Goal: Task Accomplishment & Management: Complete application form

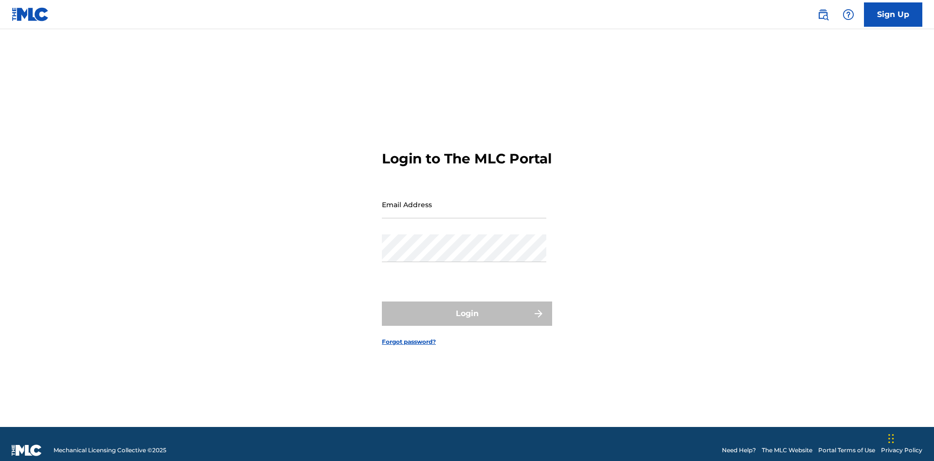
scroll to position [13, 0]
click at [893, 14] on link "Sign Up" at bounding box center [893, 14] width 58 height 24
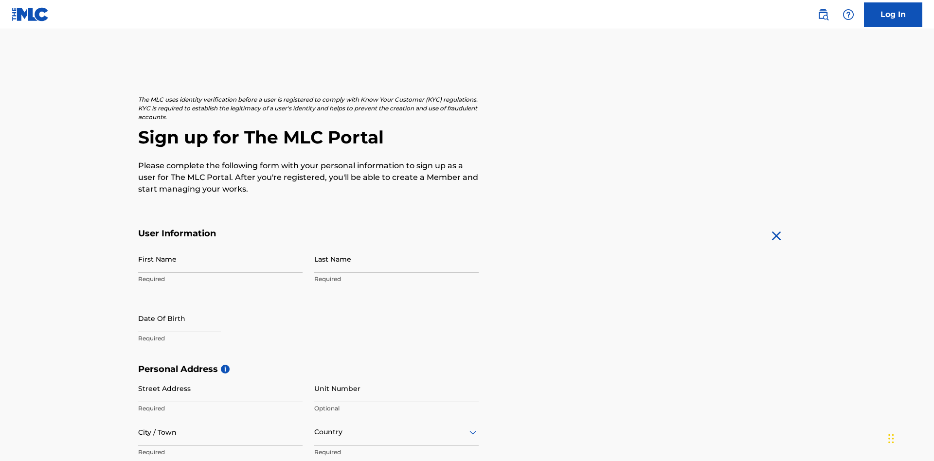
scroll to position [186, 0]
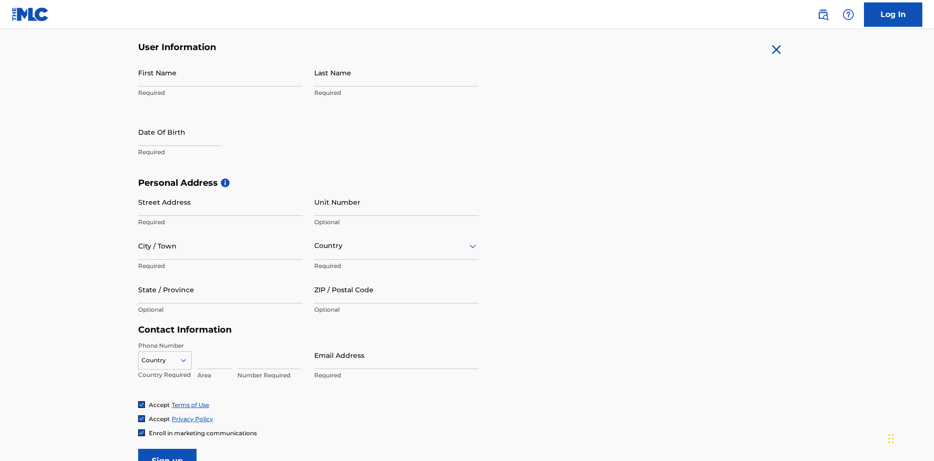
click at [220, 72] on input "First Name" at bounding box center [220, 73] width 164 height 28
type input "[PERSON_NAME]"
click at [396, 72] on input "Last Name" at bounding box center [396, 73] width 164 height 28
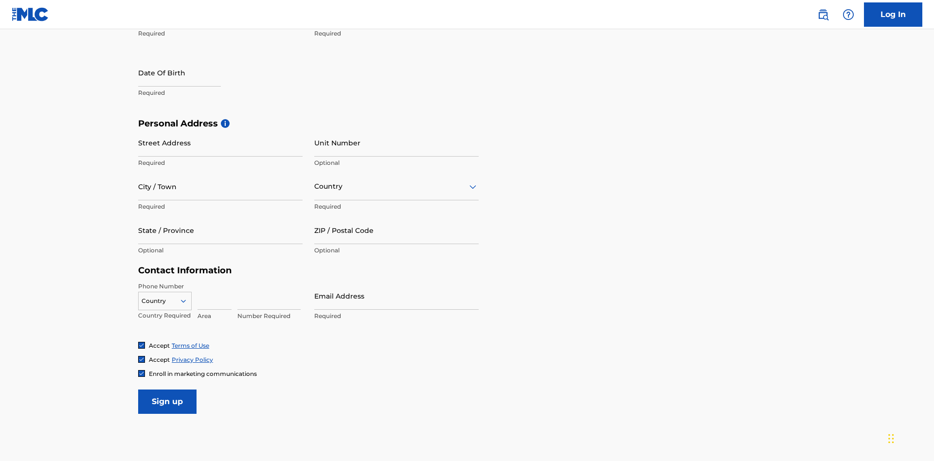
type input "Ribble"
click at [187, 73] on input "text" at bounding box center [179, 73] width 83 height 28
select select "7"
select select "2025"
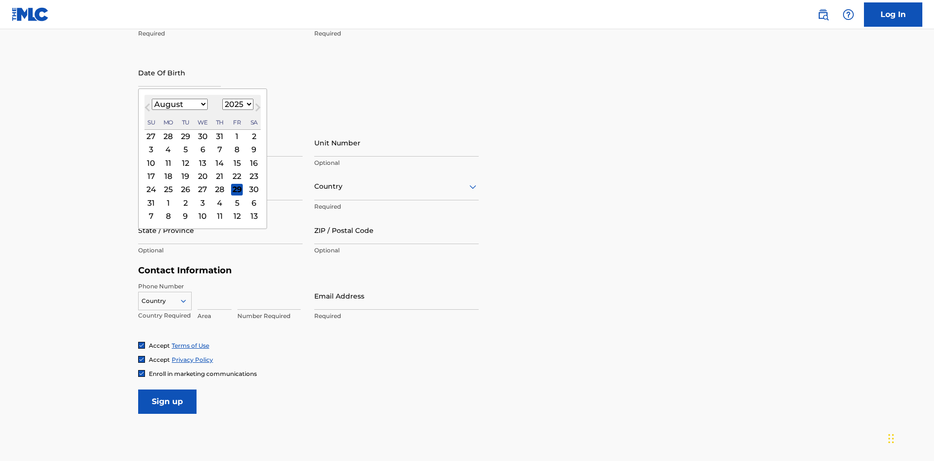
click at [179, 104] on select "January February March April May June July August September October November De…" at bounding box center [180, 104] width 56 height 11
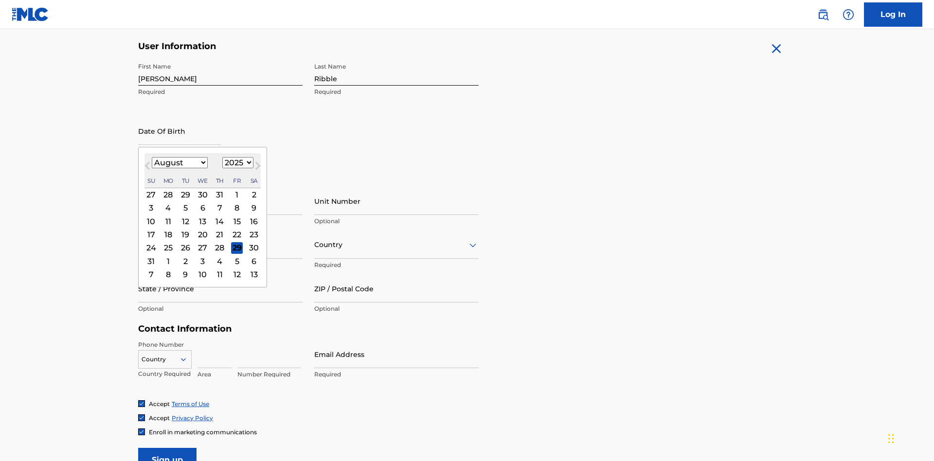
select select "0"
click at [236, 162] on select "1900 1901 1902 1903 1904 1905 1906 1907 1908 1909 1910 1911 1912 1913 1914 1915…" at bounding box center [237, 162] width 31 height 11
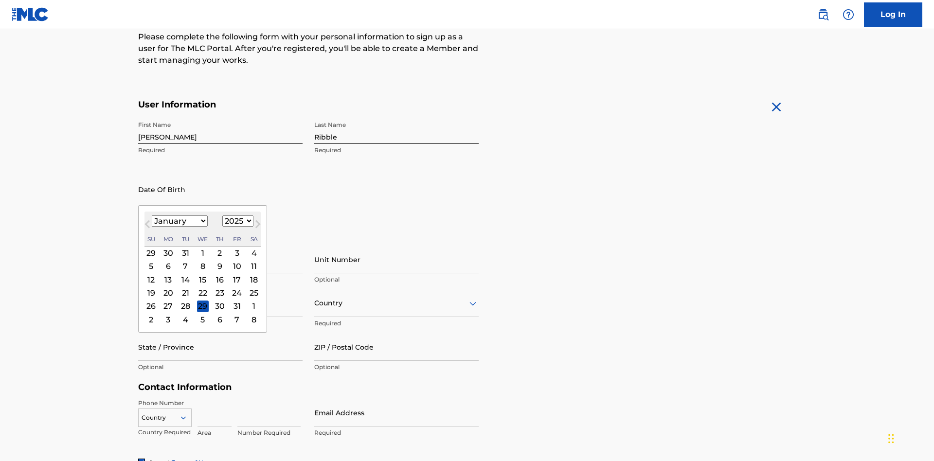
select select "1985"
click at [236, 221] on select "1900 1901 1902 1903 1904 1905 1906 1907 1908 1909 1910 1911 1912 1913 1914 1915…" at bounding box center [237, 220] width 31 height 11
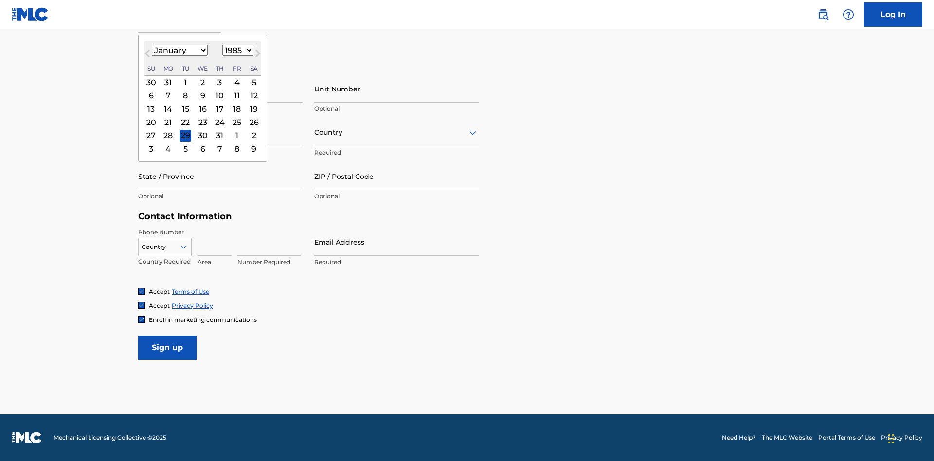
click at [185, 95] on div "8" at bounding box center [185, 96] width 12 height 12
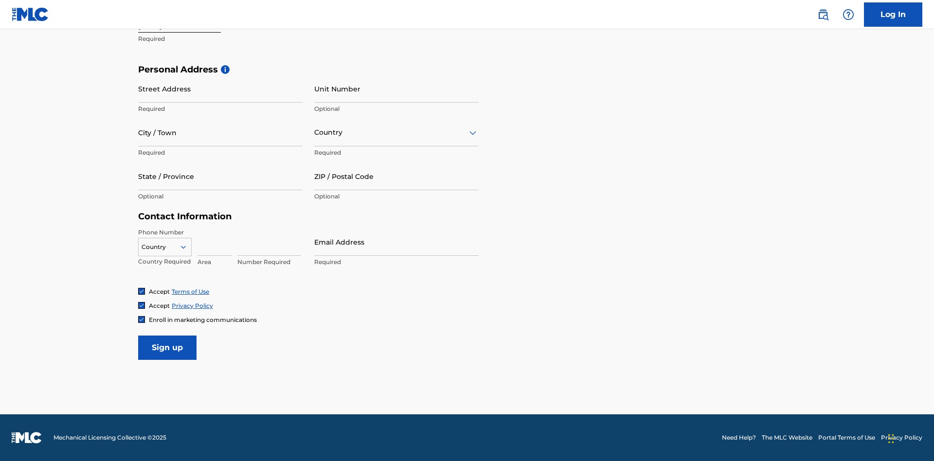
type input "[DATE]"
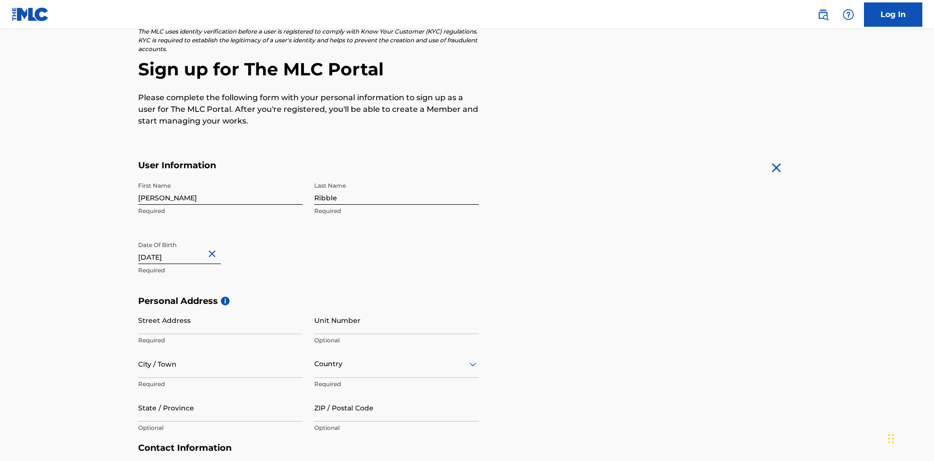
scroll to position [300, 0]
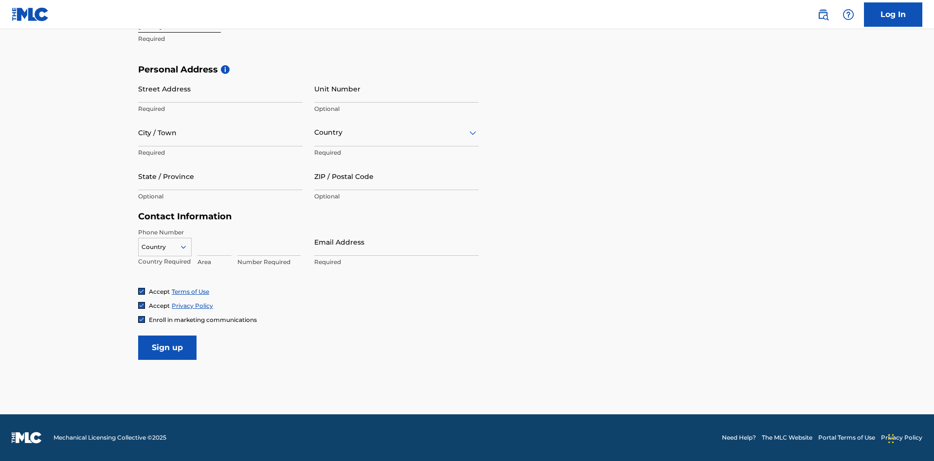
click at [220, 89] on input "Street Address" at bounding box center [220, 89] width 164 height 28
type input "[STREET_ADDRESS]"
click at [220, 132] on input "City / Town" at bounding box center [220, 133] width 164 height 28
type input "[GEOGRAPHIC_DATA]"
click at [315, 132] on input "text" at bounding box center [315, 132] width 2 height 10
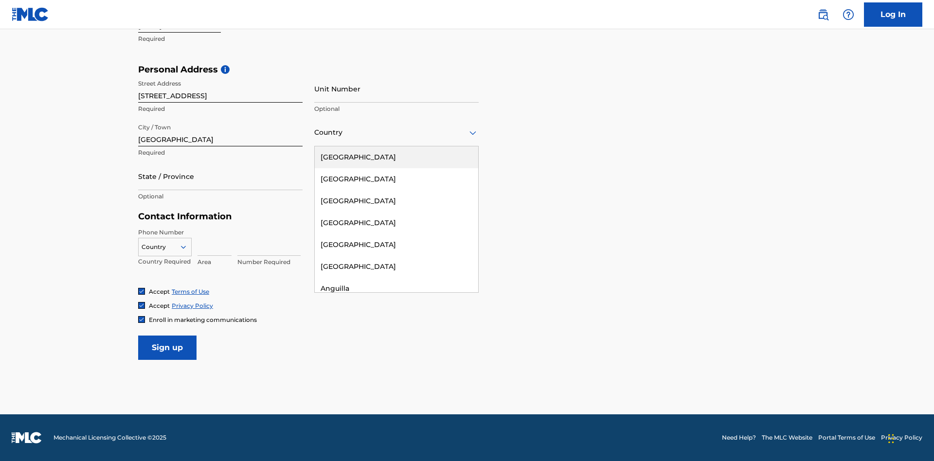
click at [396, 157] on div "[GEOGRAPHIC_DATA]" at bounding box center [396, 157] width 163 height 22
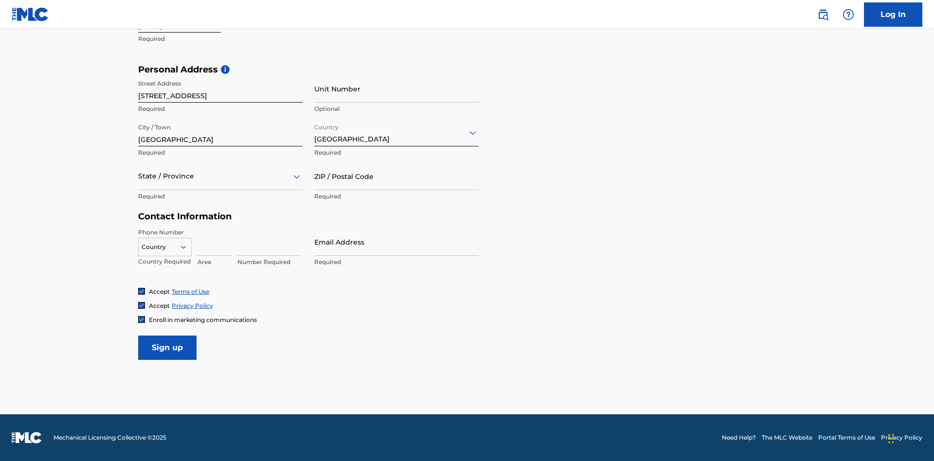
click at [220, 176] on div at bounding box center [220, 176] width 164 height 12
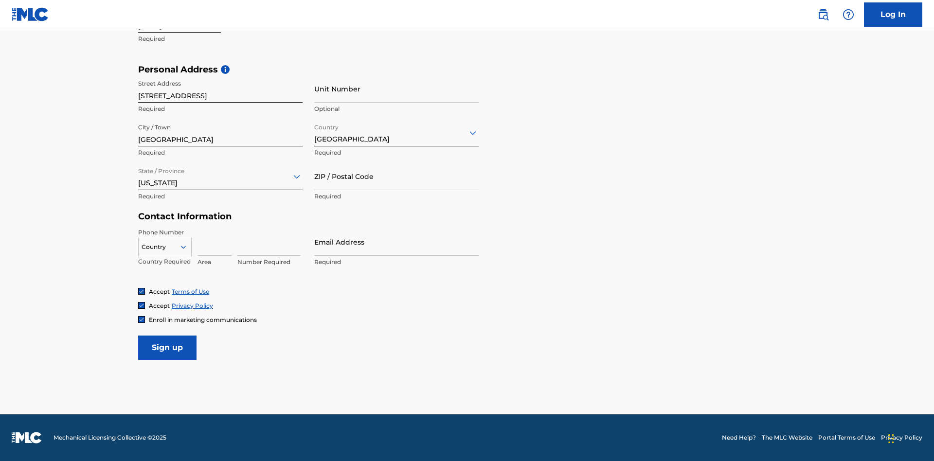
click at [396, 176] on input "ZIP / Postal Code" at bounding box center [396, 176] width 164 height 28
type input "43777"
click at [187, 247] on icon at bounding box center [183, 247] width 9 height 9
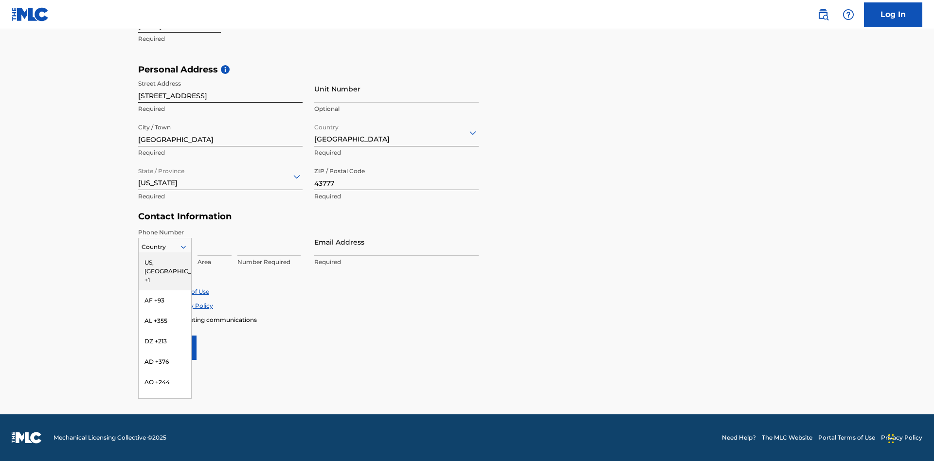
click at [165, 262] on div "US, [GEOGRAPHIC_DATA] +1" at bounding box center [165, 271] width 53 height 38
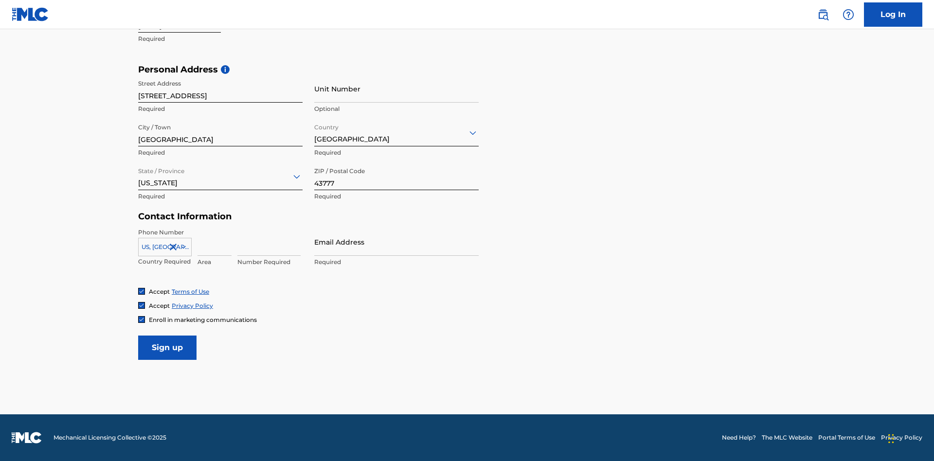
click at [214, 242] on input at bounding box center [214, 242] width 34 height 28
type input "740"
click at [269, 242] on input at bounding box center [268, 242] width 63 height 28
type input "8086351"
click at [396, 242] on input "Email Address" at bounding box center [396, 242] width 164 height 28
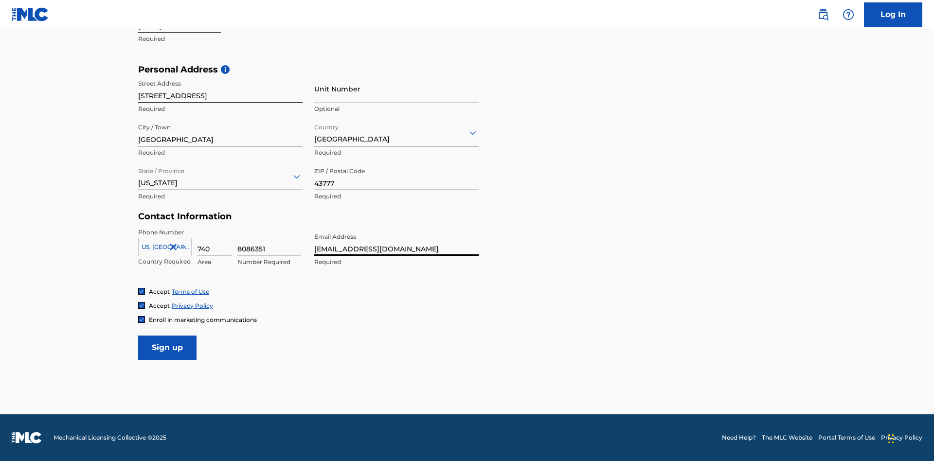
scroll to position [0, 27]
type input "[EMAIL_ADDRESS][DOMAIN_NAME]"
click at [167, 347] on input "Sign up" at bounding box center [167, 348] width 58 height 24
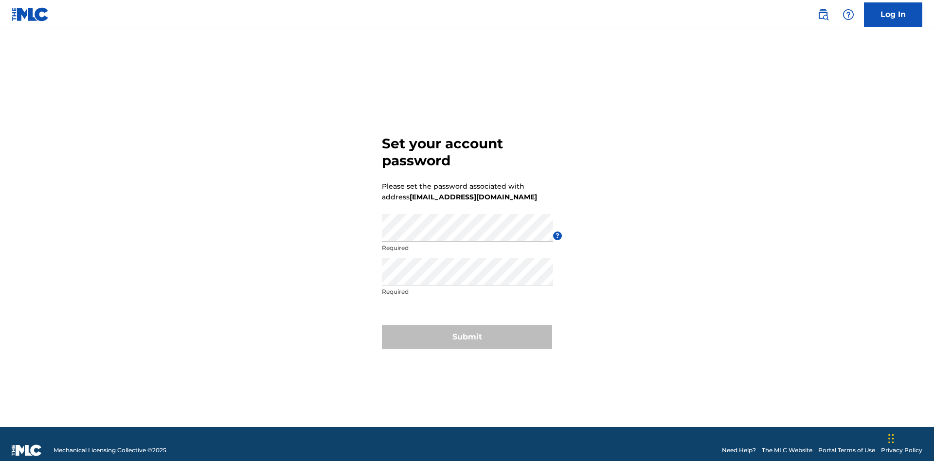
scroll to position [13, 0]
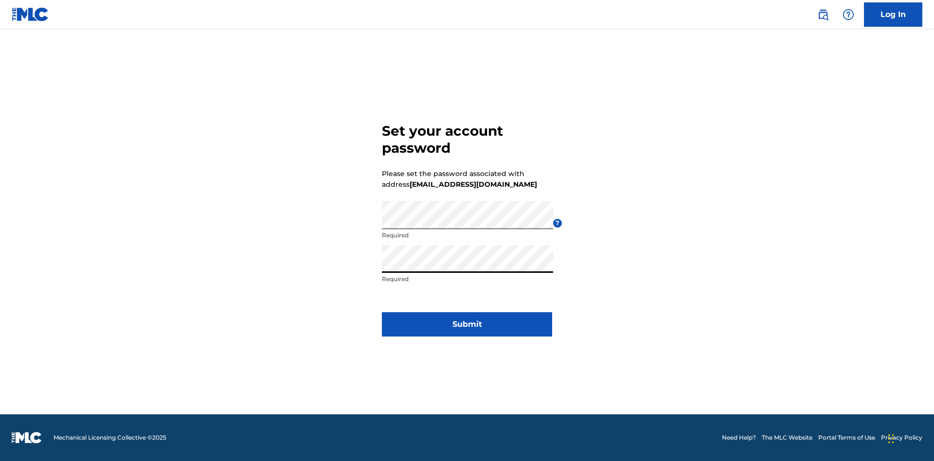
click at [467, 330] on button "Submit" at bounding box center [467, 324] width 170 height 24
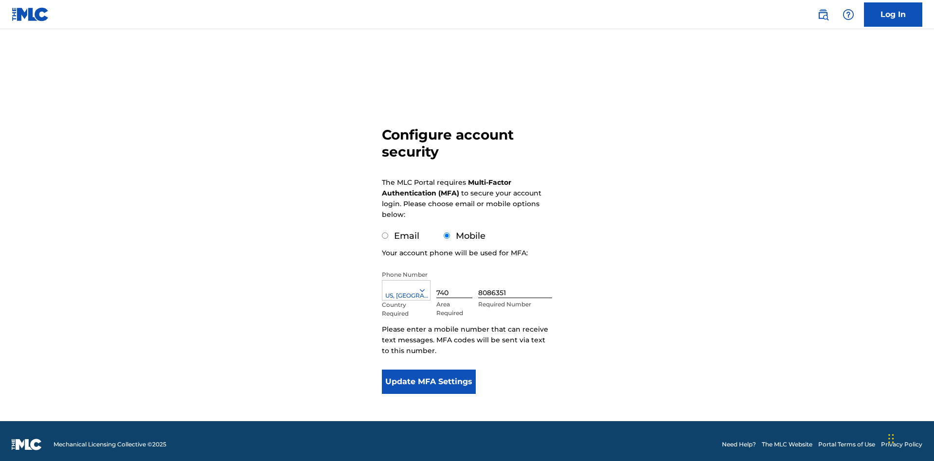
scroll to position [10, 0]
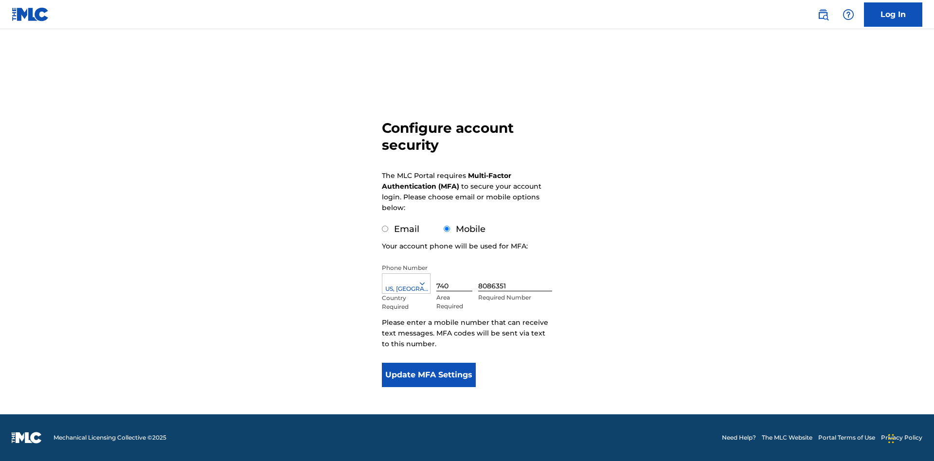
click at [385, 229] on input "Email" at bounding box center [385, 229] width 6 height 6
radio input "true"
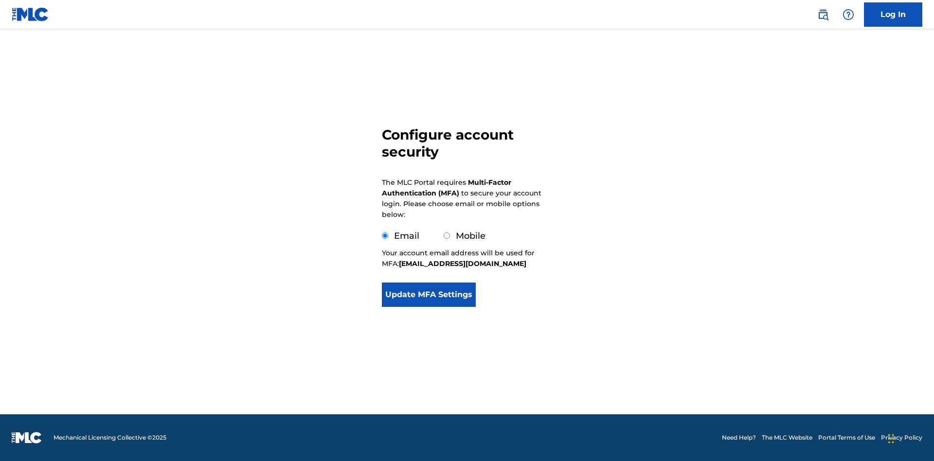
click at [428, 307] on button "Update MFA Settings" at bounding box center [429, 295] width 94 height 24
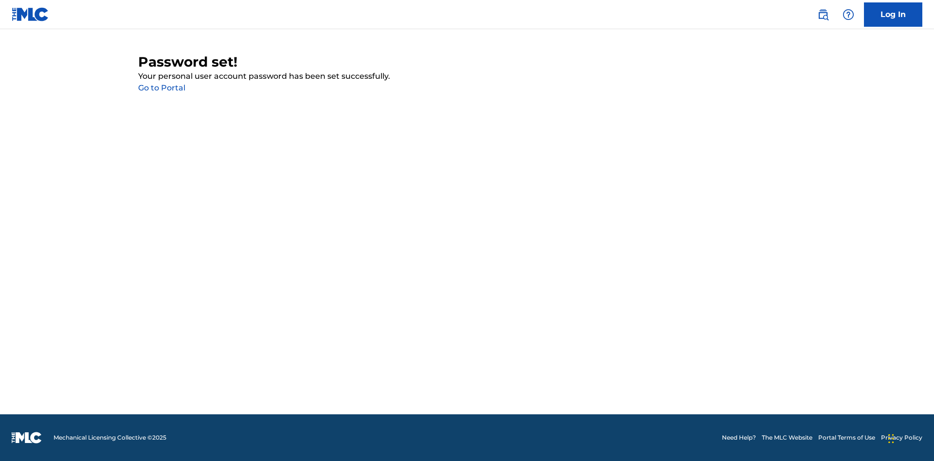
click at [161, 88] on link "Go to Portal" at bounding box center [161, 87] width 47 height 9
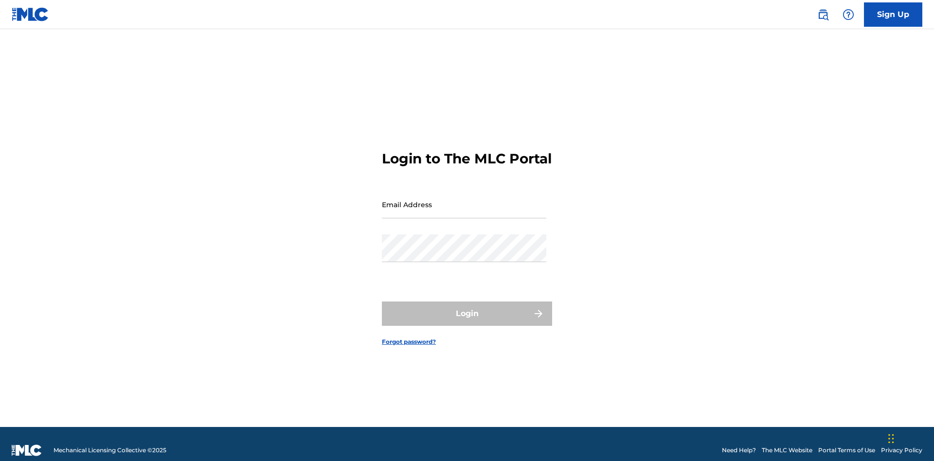
scroll to position [13, 0]
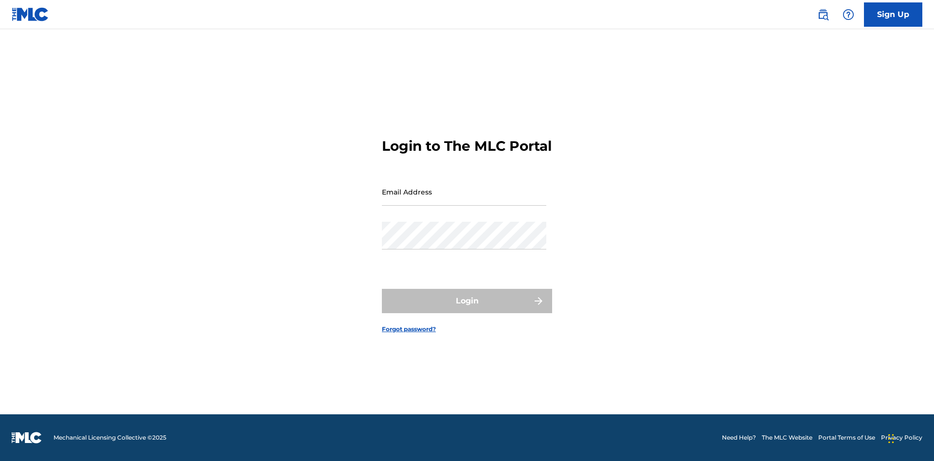
click at [464, 200] on input "Email Address" at bounding box center [464, 192] width 164 height 28
type input "[EMAIL_ADDRESS][DOMAIN_NAME]"
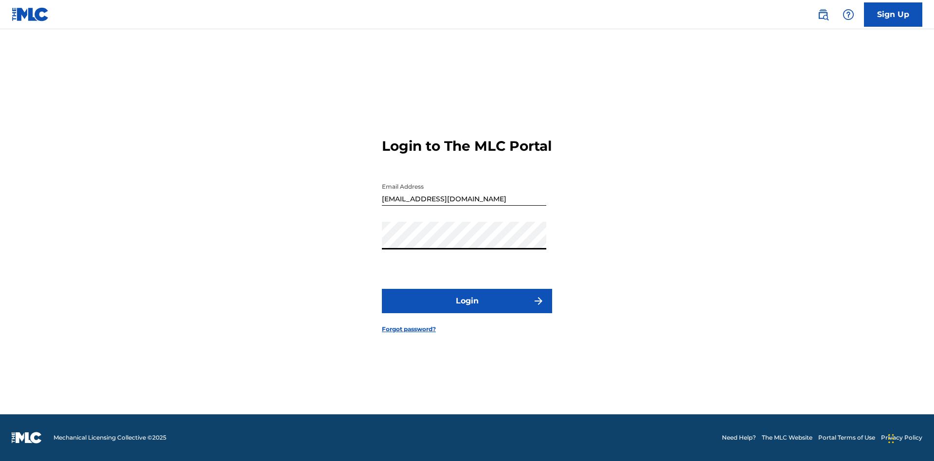
click at [467, 309] on button "Login" at bounding box center [467, 301] width 170 height 24
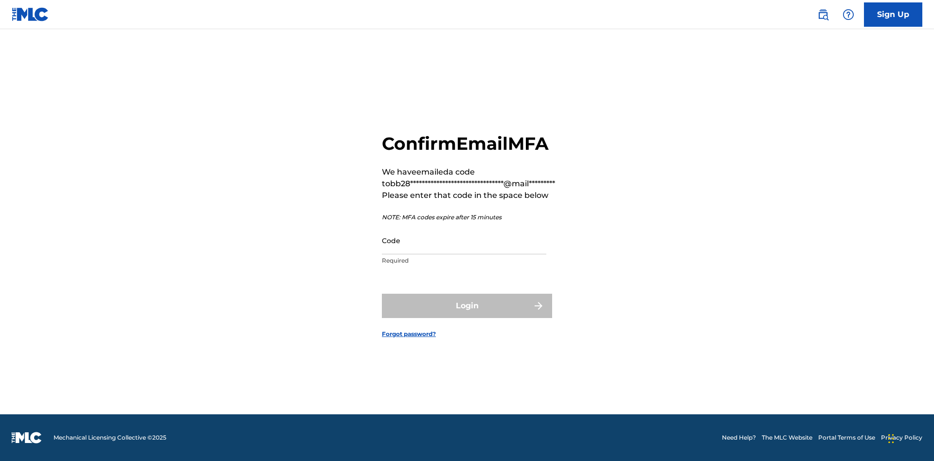
click at [464, 240] on input "Code" at bounding box center [464, 241] width 164 height 28
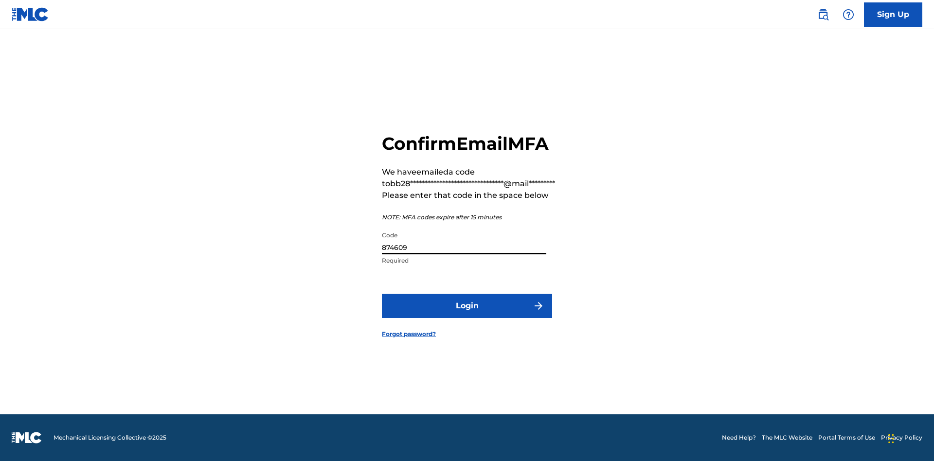
type input "874609"
click at [467, 305] on button "Login" at bounding box center [467, 306] width 170 height 24
